Goal: Information Seeking & Learning: Find contact information

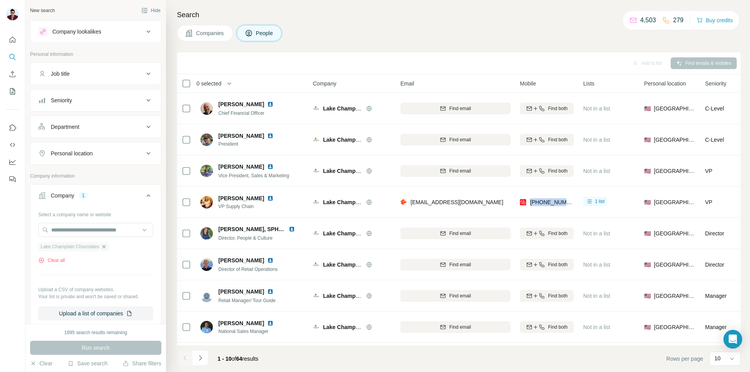
click at [103, 250] on icon "button" at bounding box center [104, 247] width 6 height 6
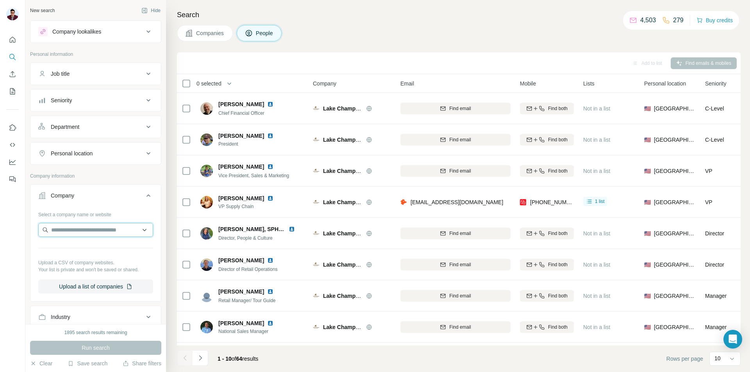
click at [86, 235] on input "text" at bounding box center [95, 230] width 115 height 14
paste input "**********"
type input "**********"
click at [91, 253] on p "[DOMAIN_NAME]" at bounding box center [81, 254] width 40 height 7
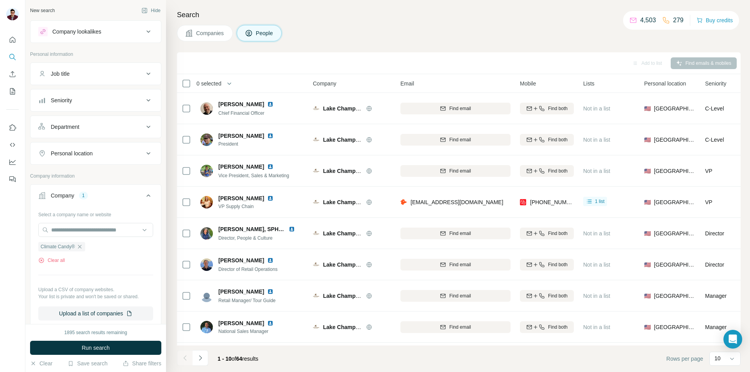
click at [92, 347] on span "Run search" at bounding box center [96, 348] width 28 height 8
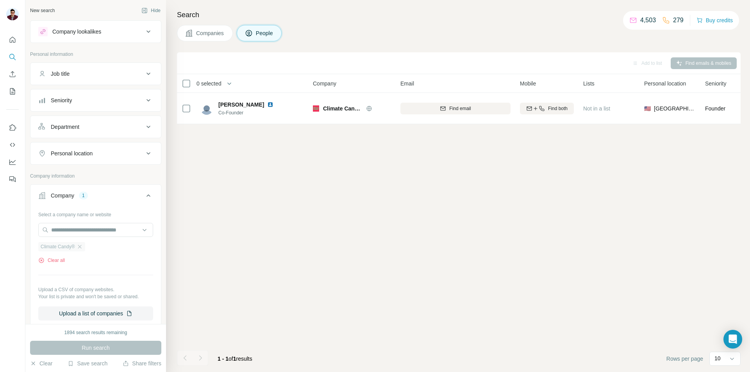
click at [56, 246] on span "Climate Candy®" at bounding box center [58, 246] width 34 height 7
click at [80, 248] on icon "button" at bounding box center [80, 247] width 4 height 4
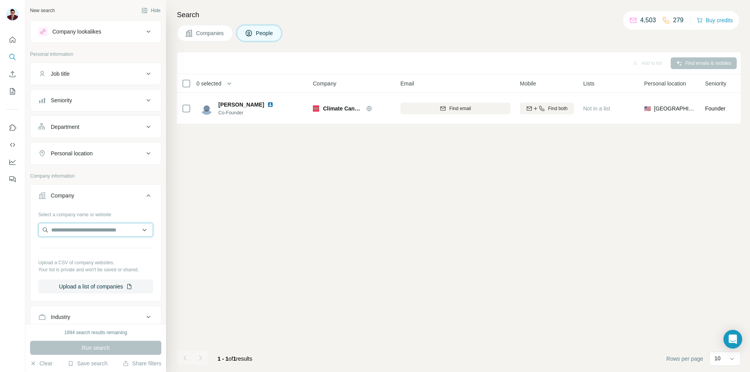
click at [80, 234] on input "text" at bounding box center [95, 230] width 115 height 14
paste input "**********"
type input "**********"
click at [95, 255] on p "[DOMAIN_NAME]" at bounding box center [93, 254] width 65 height 7
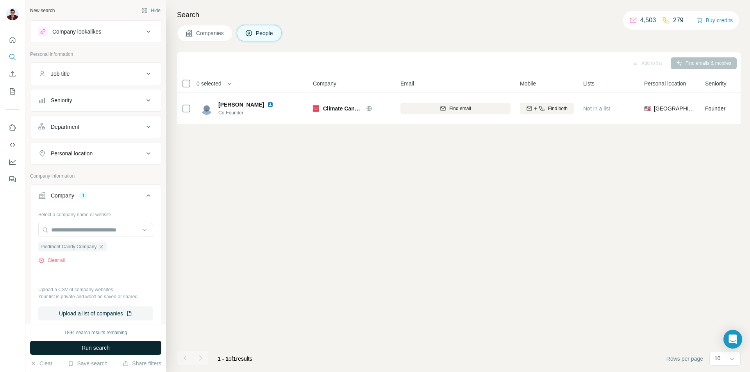
click at [100, 349] on span "Run search" at bounding box center [96, 348] width 28 height 8
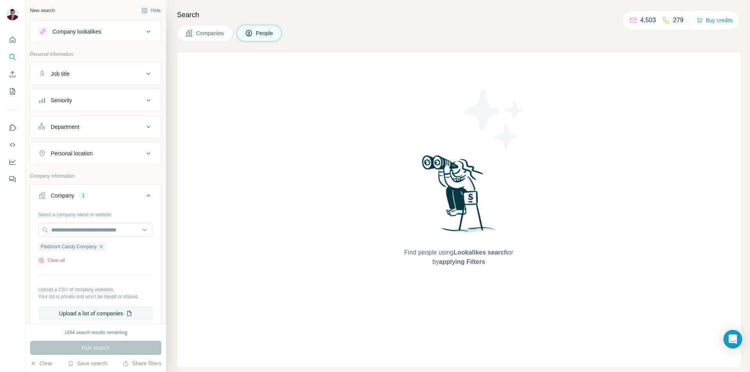
click at [203, 21] on div "Search Companies People Find people using Lookalikes search or by applying Filt…" at bounding box center [458, 186] width 584 height 372
click at [204, 28] on button "Companies" at bounding box center [205, 33] width 56 height 16
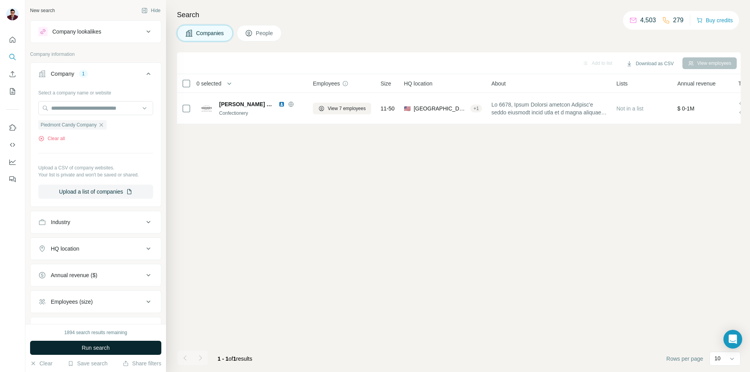
click at [108, 351] on span "Run search" at bounding box center [96, 348] width 28 height 8
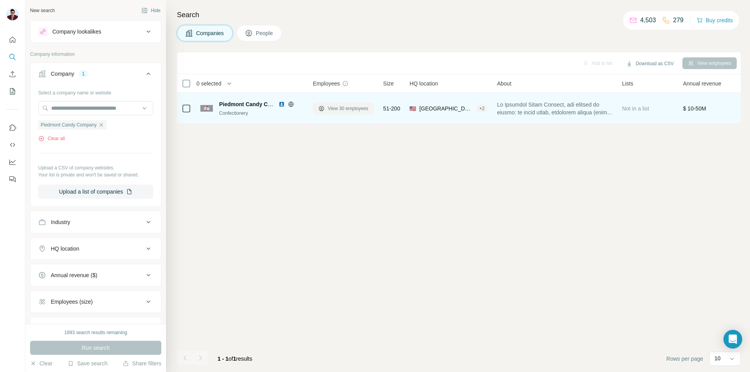
click at [348, 112] on span "View 30 employees" at bounding box center [348, 108] width 41 height 7
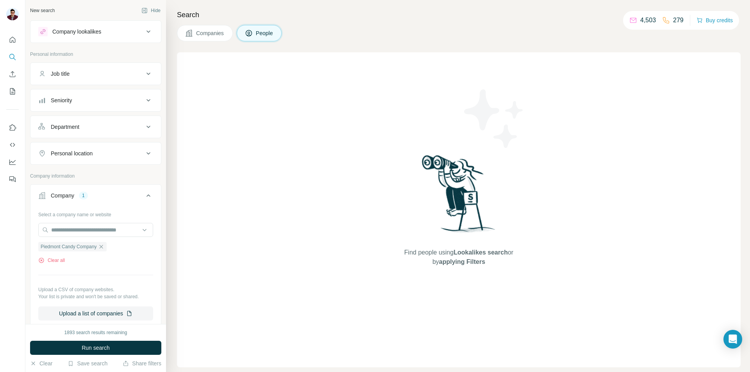
click at [207, 38] on button "Companies" at bounding box center [205, 33] width 56 height 16
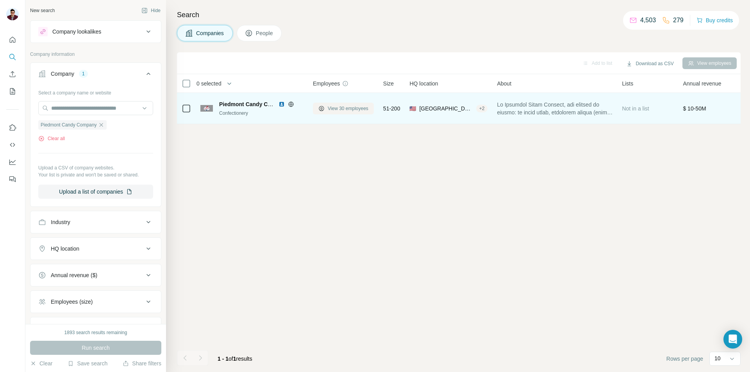
click at [347, 107] on span "View 30 employees" at bounding box center [348, 108] width 41 height 7
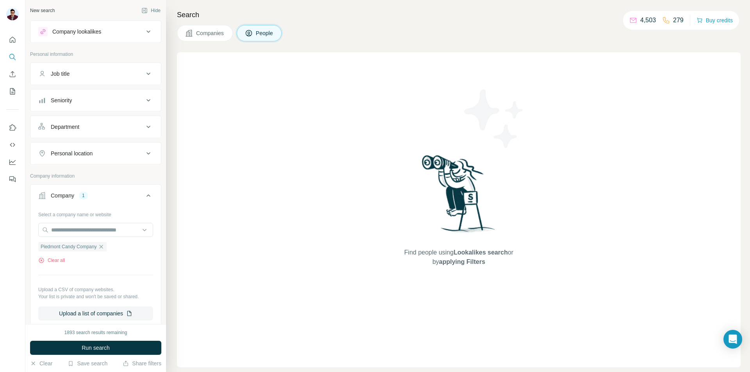
click at [210, 32] on span "Companies" at bounding box center [210, 33] width 29 height 8
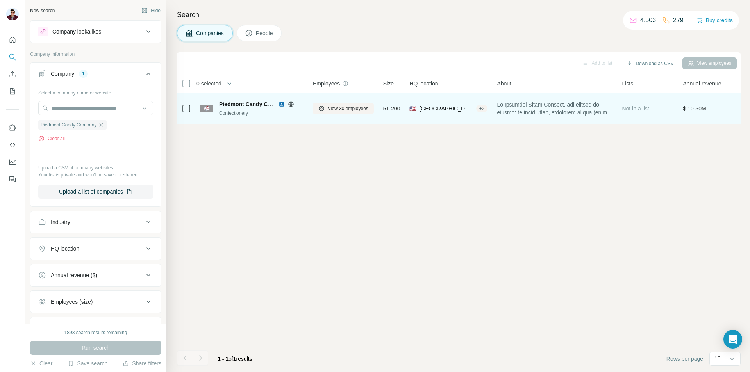
click at [476, 109] on div "+ 2" at bounding box center [482, 108] width 12 height 7
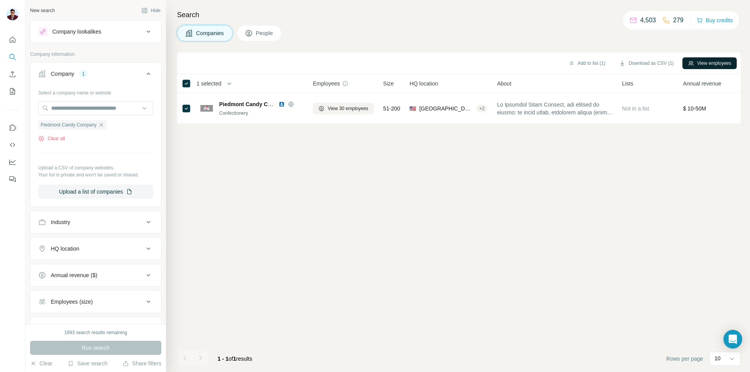
click at [708, 64] on button "View employees" at bounding box center [709, 63] width 54 height 12
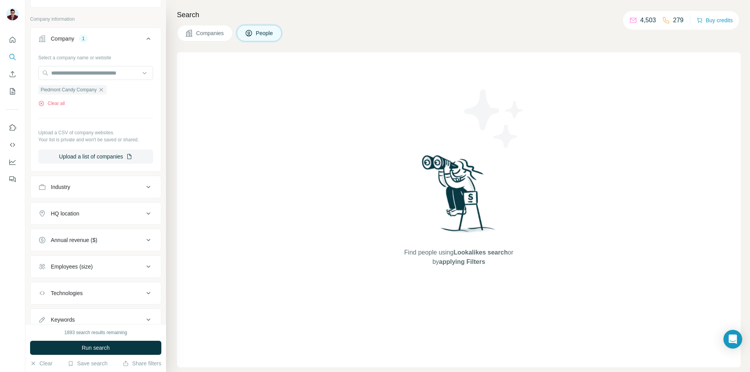
scroll to position [69, 0]
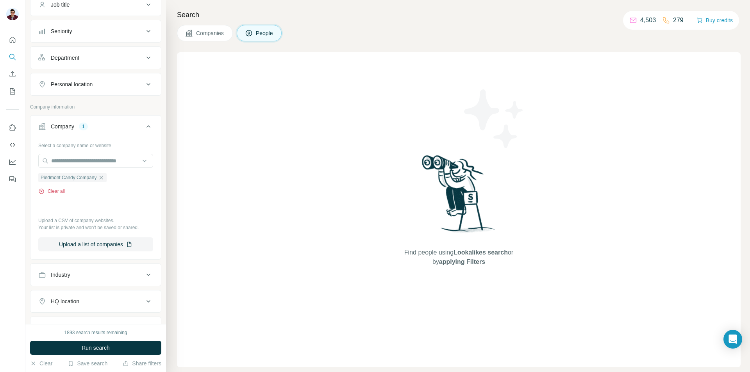
click at [57, 193] on button "Clear all" at bounding box center [51, 191] width 27 height 7
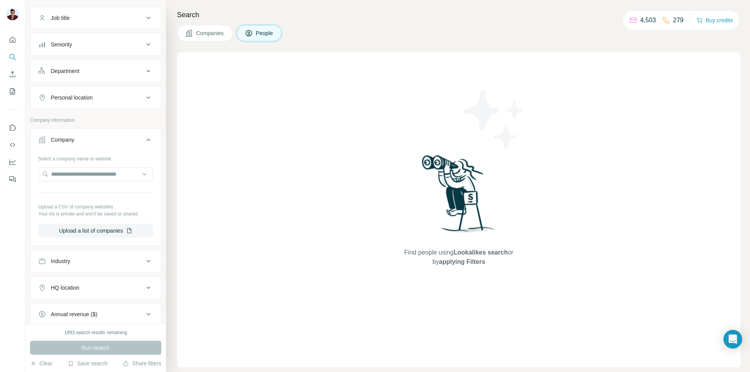
scroll to position [42, 0]
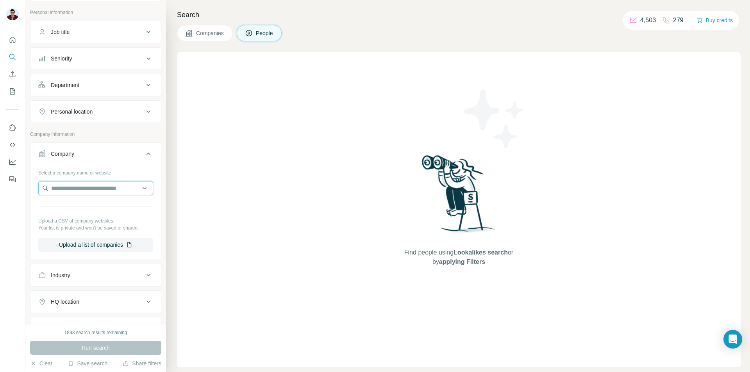
click at [90, 190] on input "text" at bounding box center [95, 188] width 115 height 14
paste input "**********"
click at [50, 187] on input "**********" at bounding box center [92, 188] width 109 height 14
click at [130, 189] on input "**********" at bounding box center [92, 188] width 109 height 14
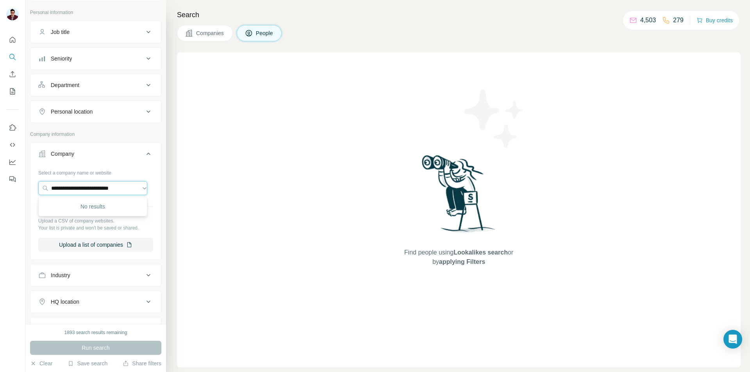
scroll to position [0, 0]
type input "**********"
click at [206, 36] on span "Companies" at bounding box center [210, 33] width 29 height 8
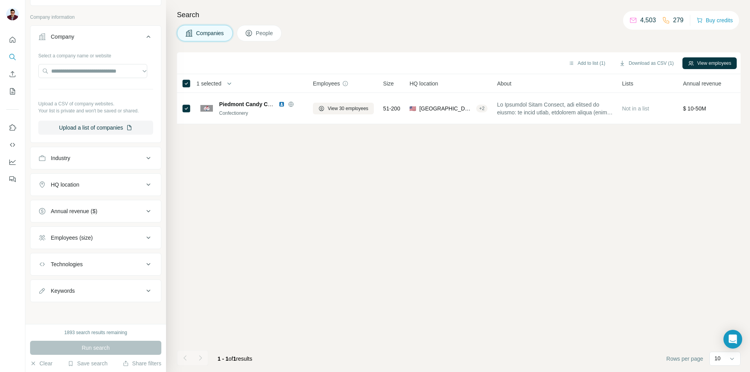
scroll to position [37, 0]
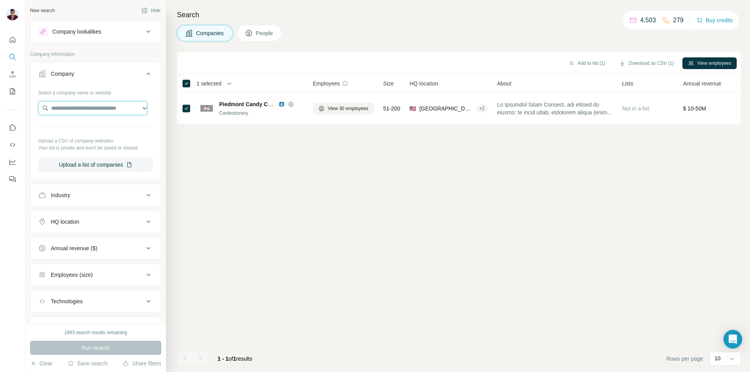
click at [89, 109] on input "text" at bounding box center [92, 108] width 109 height 14
paste input "**********"
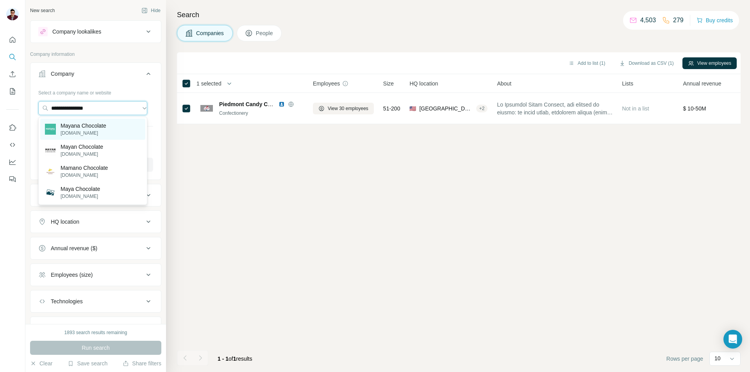
type input "**********"
click at [82, 123] on p "Mayana Chocolate" at bounding box center [84, 126] width 46 height 8
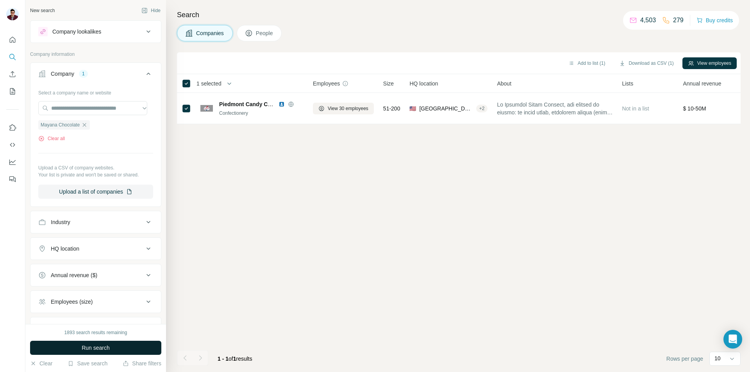
click at [110, 346] on span "Run search" at bounding box center [96, 348] width 28 height 8
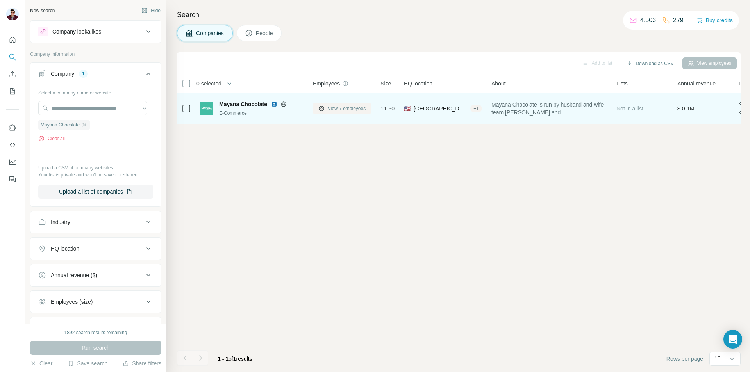
click at [339, 105] on span "View 7 employees" at bounding box center [347, 108] width 38 height 7
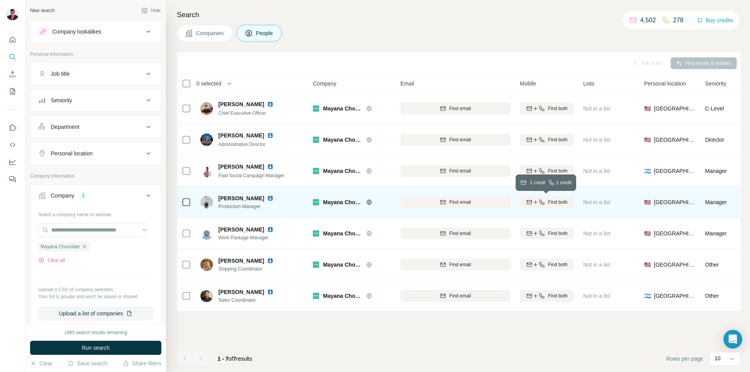
click at [548, 204] on span "Find both" at bounding box center [558, 202] width 20 height 7
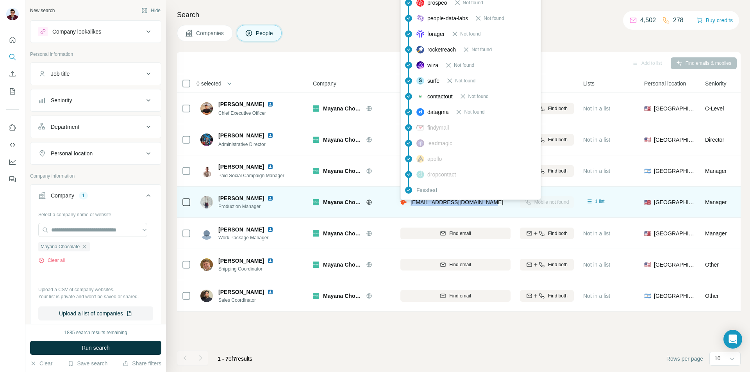
drag, startPoint x: 410, startPoint y: 202, endPoint x: 490, endPoint y: 202, distance: 80.1
click at [490, 202] on div "[EMAIL_ADDRESS][DOMAIN_NAME]" at bounding box center [451, 202] width 103 height 8
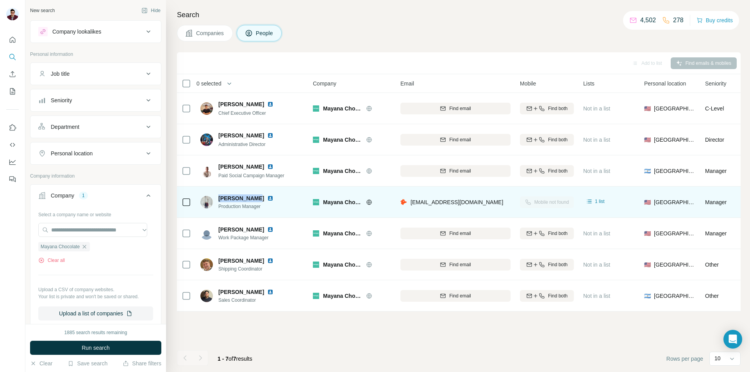
drag, startPoint x: 217, startPoint y: 200, endPoint x: 252, endPoint y: 197, distance: 34.8
click at [252, 197] on div "[PERSON_NAME] Production Manager" at bounding box center [241, 202] width 82 height 16
copy span "[PERSON_NAME]"
click at [219, 207] on span "Production Manager" at bounding box center [250, 206] width 64 height 7
drag, startPoint x: 218, startPoint y: 207, endPoint x: 269, endPoint y: 209, distance: 51.2
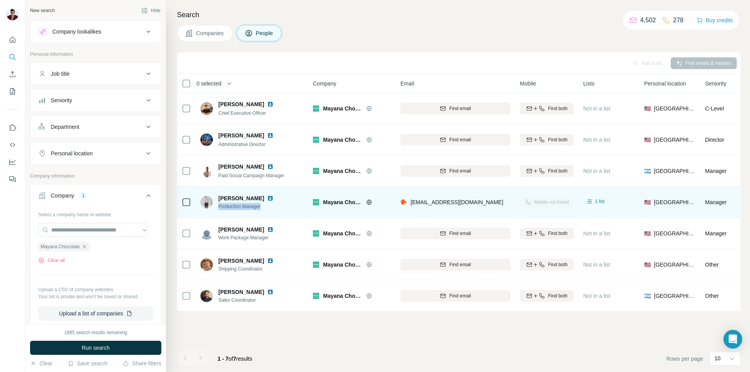
click at [269, 209] on div "[PERSON_NAME] Production Manager" at bounding box center [241, 202] width 82 height 16
copy span "Production Manager"
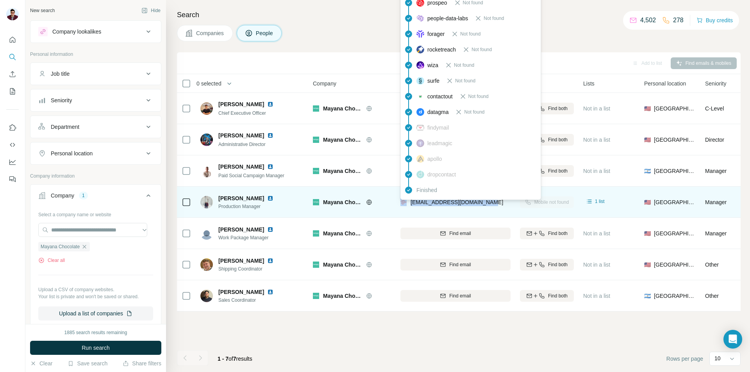
drag, startPoint x: 409, startPoint y: 201, endPoint x: 490, endPoint y: 203, distance: 81.3
click at [490, 203] on div "[EMAIL_ADDRESS][DOMAIN_NAME]" at bounding box center [451, 202] width 103 height 8
copy div "[EMAIL_ADDRESS][DOMAIN_NAME]"
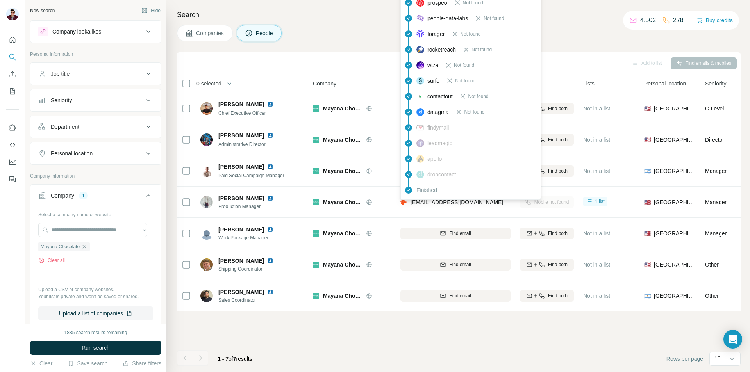
click at [352, 45] on div "Search Companies People Add to list Find emails & mobiles 0 selected People Com…" at bounding box center [458, 186] width 584 height 372
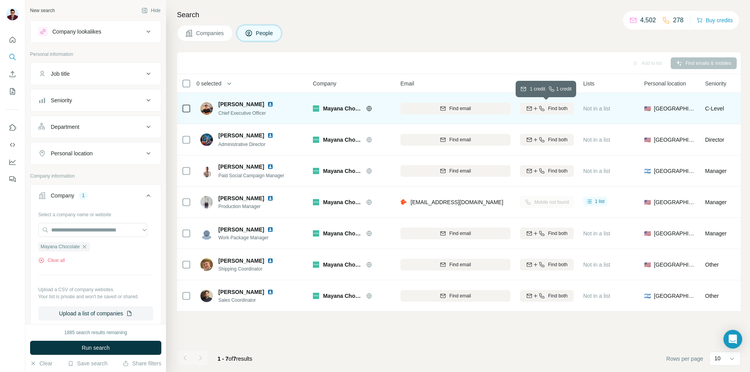
click at [541, 111] on icon "button" at bounding box center [541, 108] width 5 height 5
drag, startPoint x: 218, startPoint y: 104, endPoint x: 257, endPoint y: 103, distance: 38.7
click at [257, 103] on span "[PERSON_NAME]" at bounding box center [241, 104] width 46 height 8
copy span "[PERSON_NAME]"
drag, startPoint x: 410, startPoint y: 109, endPoint x: 495, endPoint y: 111, distance: 85.6
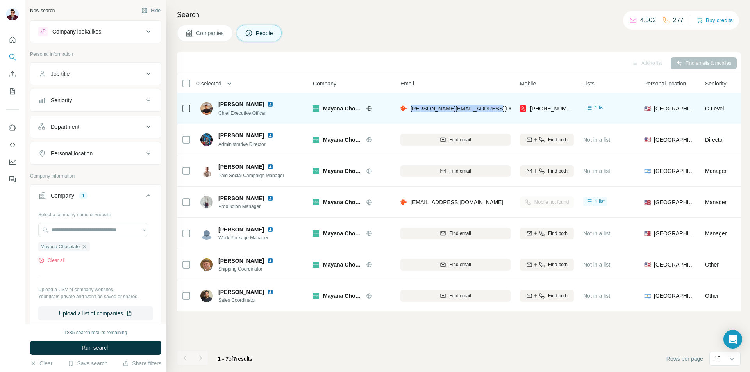
click at [495, 111] on div "[PERSON_NAME][EMAIL_ADDRESS][DOMAIN_NAME]" at bounding box center [455, 108] width 110 height 21
copy span "[PERSON_NAME][EMAIL_ADDRESS][DOMAIN_NAME]"
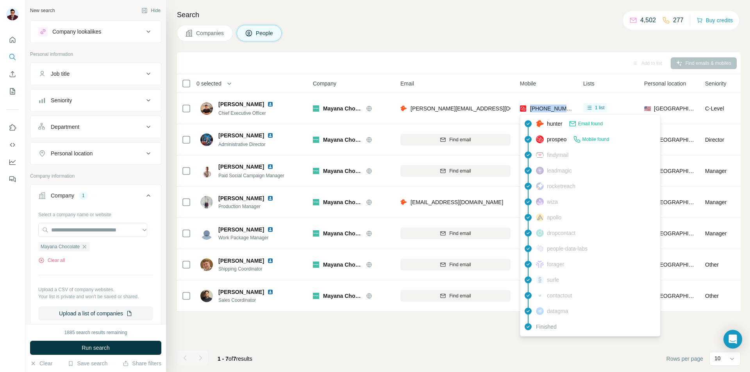
drag, startPoint x: 529, startPoint y: 107, endPoint x: 567, endPoint y: 107, distance: 38.3
click at [567, 107] on div "[PHONE_NUMBER]" at bounding box center [547, 109] width 54 height 8
copy span "[PHONE_NUMBER]"
click at [453, 42] on div "Search Companies People Add to list Find emails & mobiles 0 selected People Com…" at bounding box center [458, 186] width 584 height 372
